Goal: Task Accomplishment & Management: Use online tool/utility

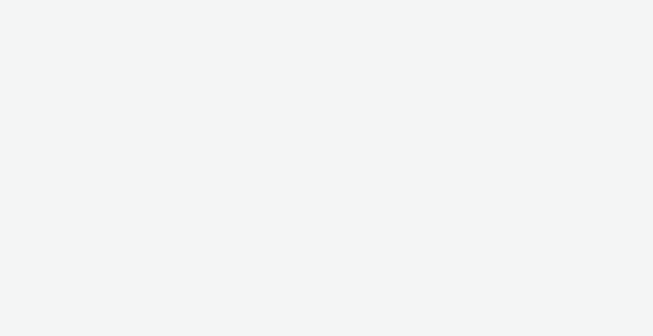
select select "c2295f28-7c96-446f-b279-53c23ee2b854"
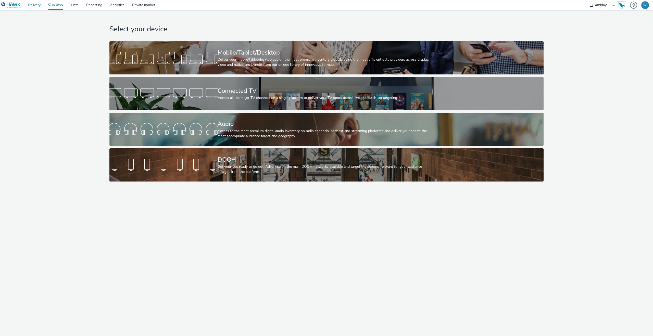
click at [29, 6] on link "Delivery" at bounding box center [34, 5] width 20 height 10
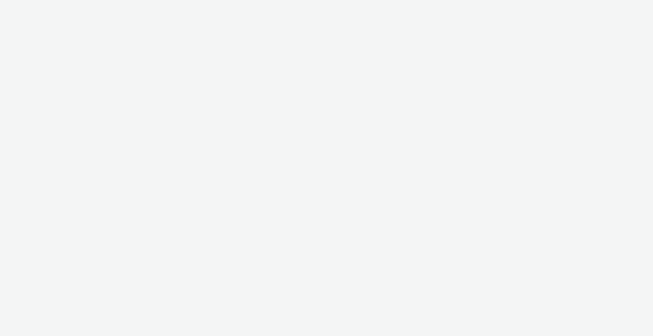
select select "c2295f28-7c96-446f-b279-53c23ee2b854"
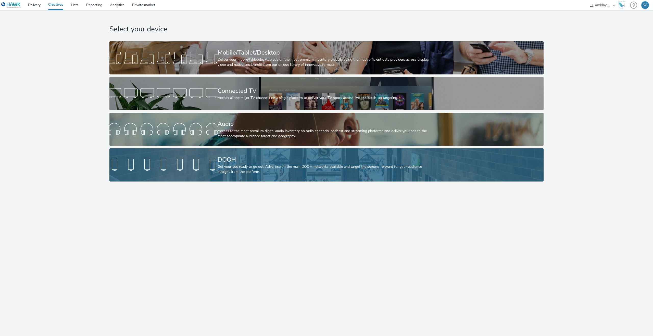
click at [196, 165] on div at bounding box center [163, 165] width 108 height 16
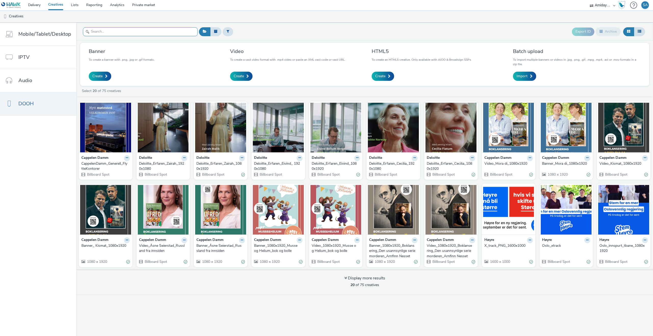
click at [127, 35] on input "text" at bounding box center [140, 31] width 115 height 9
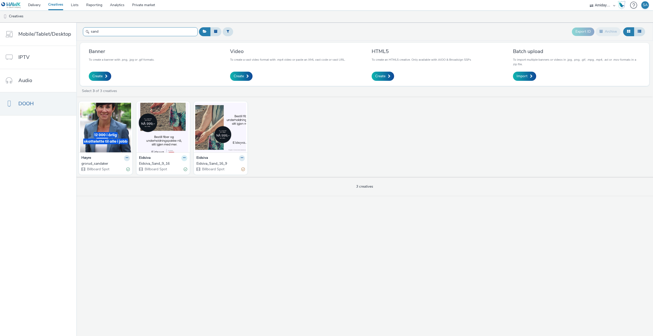
type input "sand"
click at [181, 158] on button at bounding box center [184, 158] width 6 height 6
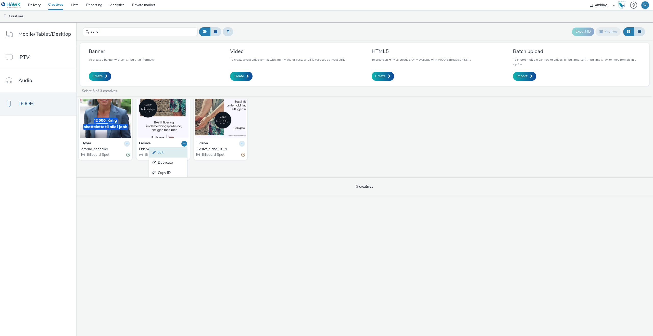
scroll to position [26, 0]
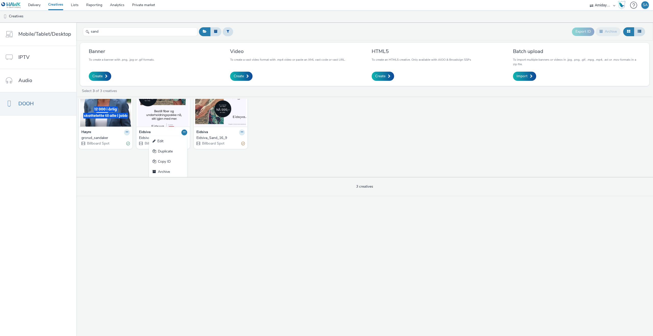
click at [176, 201] on div "sand Export ID Archive Banner To create a banner with .png, .jpg or .gif format…" at bounding box center [364, 179] width 577 height 313
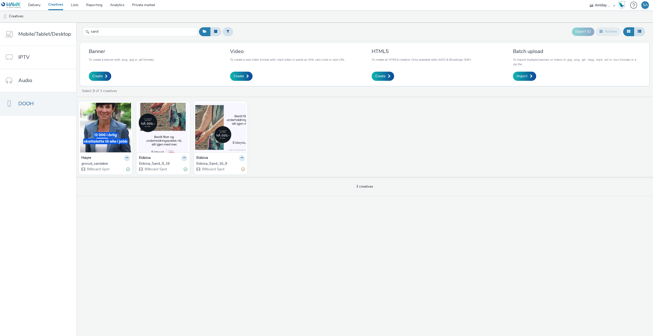
scroll to position [0, 0]
click at [165, 150] on img at bounding box center [163, 128] width 51 height 50
click at [182, 158] on button at bounding box center [184, 158] width 6 height 6
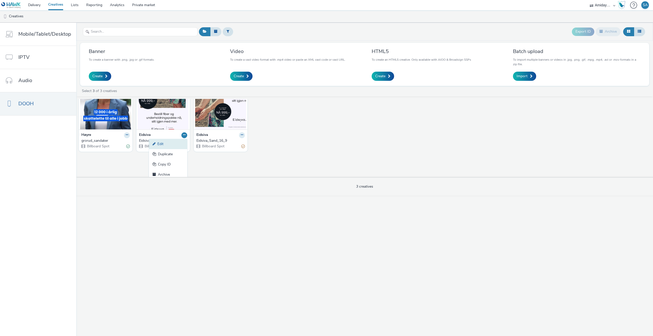
scroll to position [26, 0]
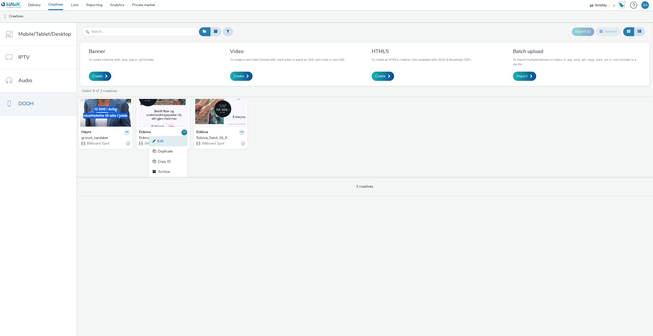
click at [173, 144] on link "Edit" at bounding box center [168, 141] width 38 height 10
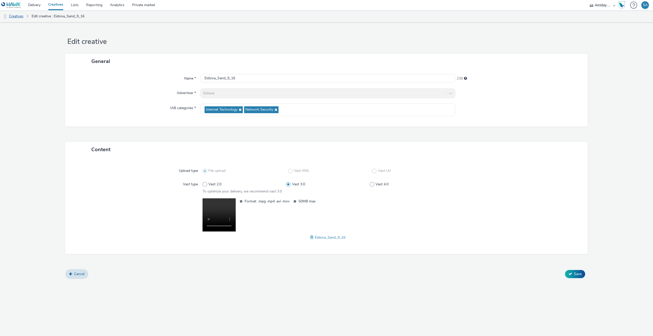
click at [17, 15] on link "Creatives" at bounding box center [13, 16] width 26 height 12
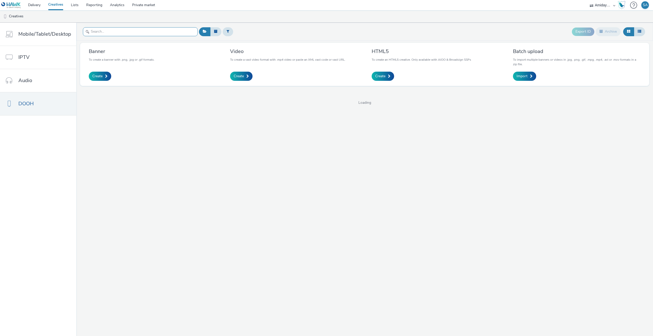
click at [137, 32] on input "text" at bounding box center [140, 31] width 115 height 9
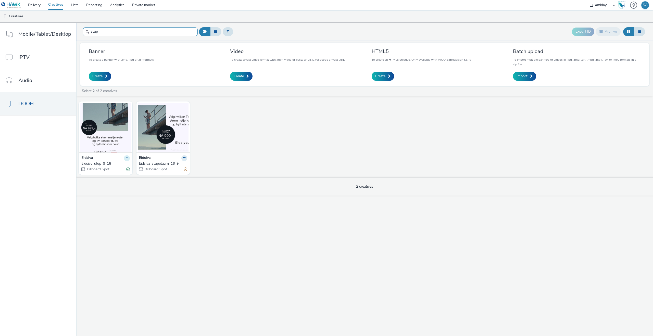
type input "stup"
click at [126, 158] on icon at bounding box center [127, 157] width 2 height 3
click at [118, 166] on link "Edit" at bounding box center [111, 167] width 38 height 10
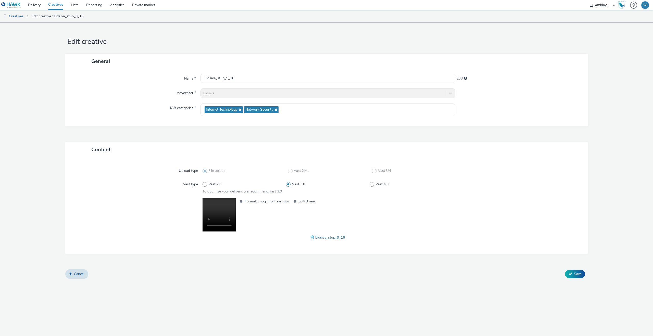
click at [27, 16] on li "Creatives" at bounding box center [14, 16] width 29 height 12
click at [25, 17] on link "Creatives" at bounding box center [13, 16] width 26 height 12
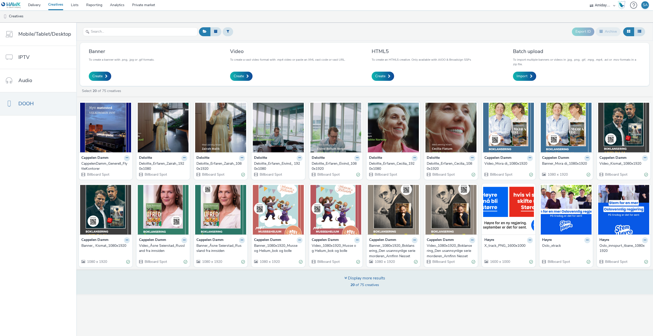
click at [353, 278] on div "Display more results" at bounding box center [364, 278] width 41 height 6
click at [348, 278] on div "Display more results" at bounding box center [364, 278] width 41 height 6
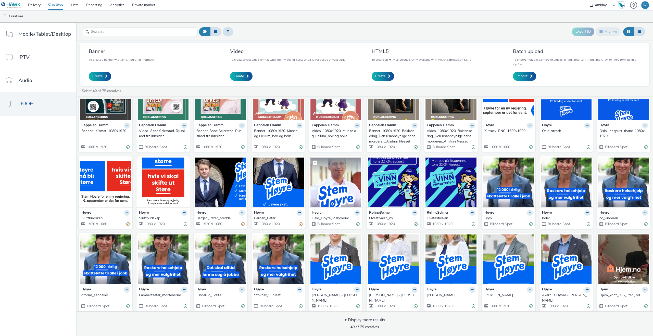
scroll to position [117, 0]
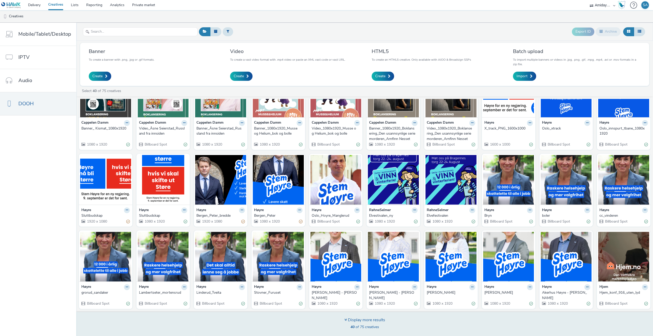
click at [345, 320] on icon at bounding box center [345, 320] width 3 height 4
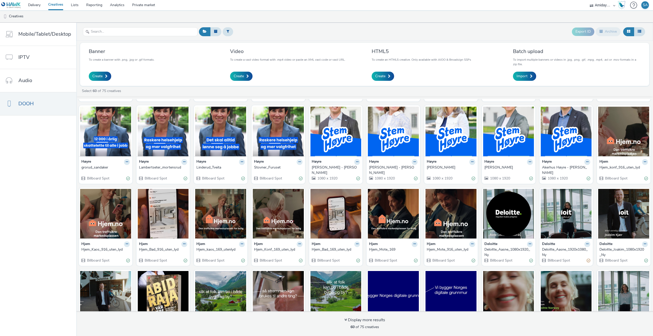
scroll to position [282, 0]
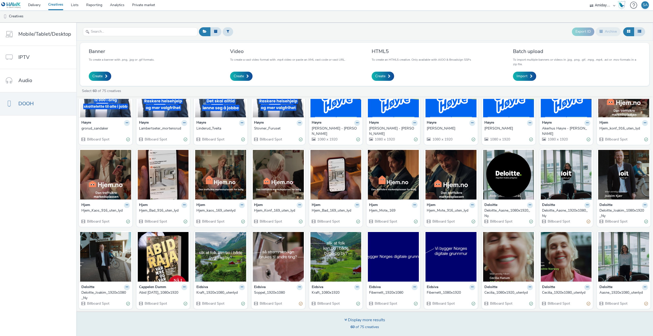
click at [346, 319] on icon at bounding box center [345, 320] width 3 height 4
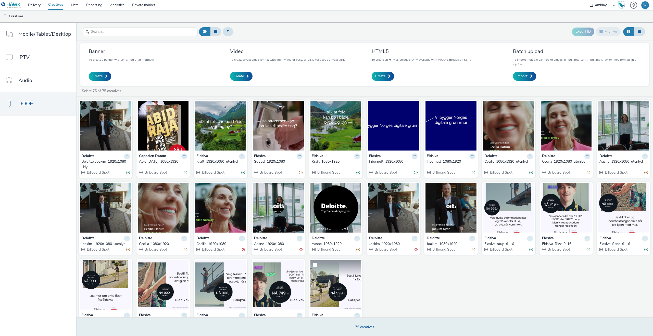
scroll to position [429, 0]
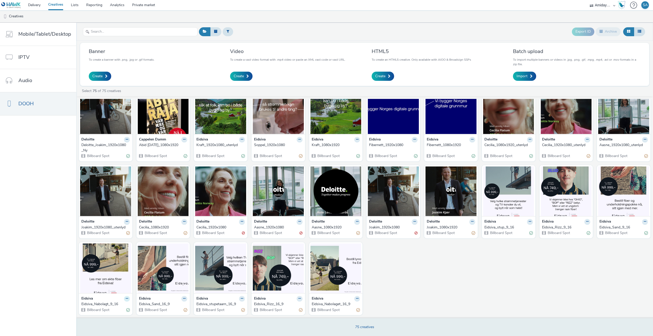
click at [126, 300] on icon at bounding box center [127, 298] width 2 height 3
click at [118, 310] on link "Edit" at bounding box center [111, 308] width 38 height 10
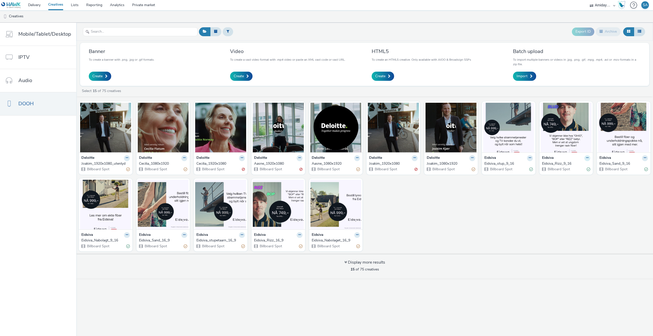
click at [588, 160] on button at bounding box center [587, 158] width 6 height 6
click at [573, 170] on link "Edit" at bounding box center [571, 167] width 38 height 10
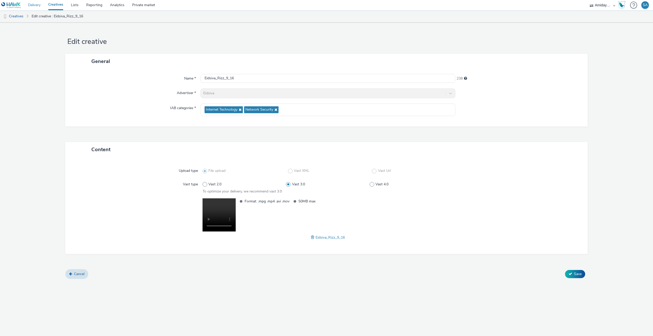
click at [42, 4] on link "Delivery" at bounding box center [34, 5] width 20 height 10
